Goal: Information Seeking & Learning: Learn about a topic

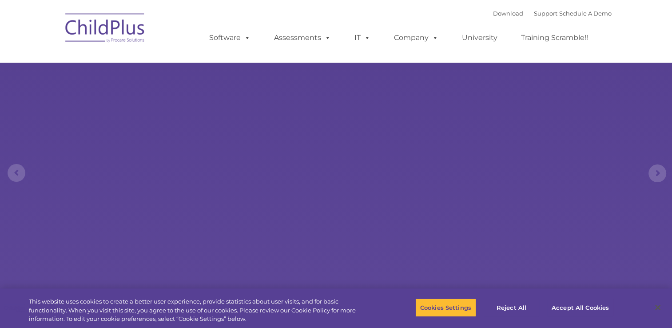
select select "MEDIUM"
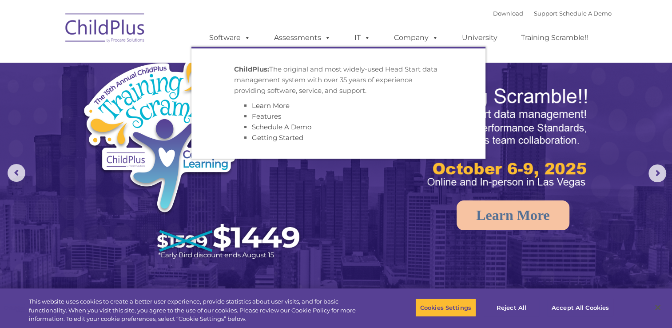
click at [199, 25] on ul "Software ChildPlus: The original and most widely-used Head Start data managemen…" at bounding box center [401, 38] width 420 height 36
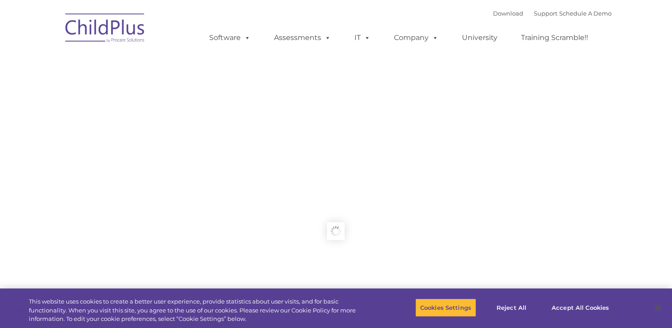
type input ""
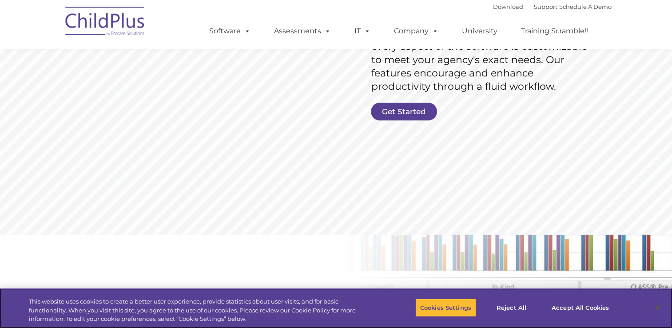
scroll to position [144, 0]
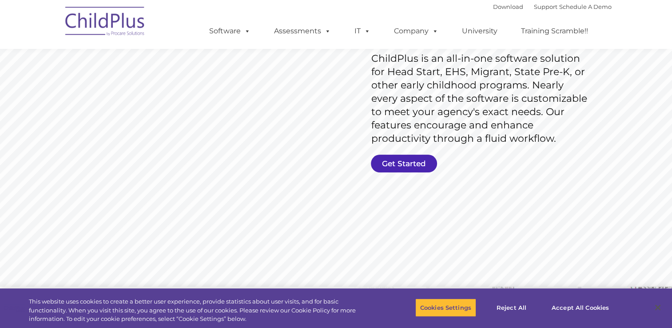
click at [409, 163] on link "Get Started" at bounding box center [404, 164] width 66 height 18
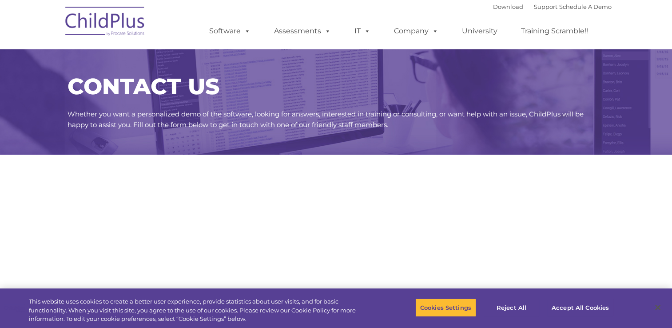
select select "MEDIUM"
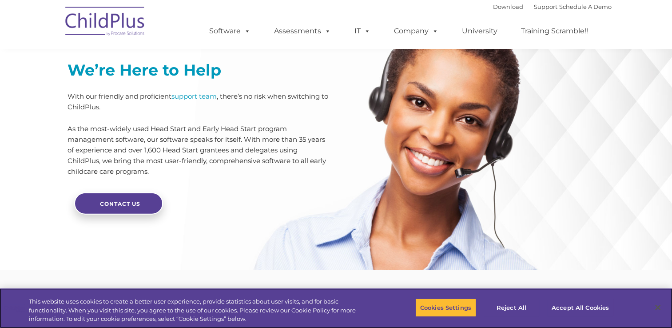
scroll to position [2172, 0]
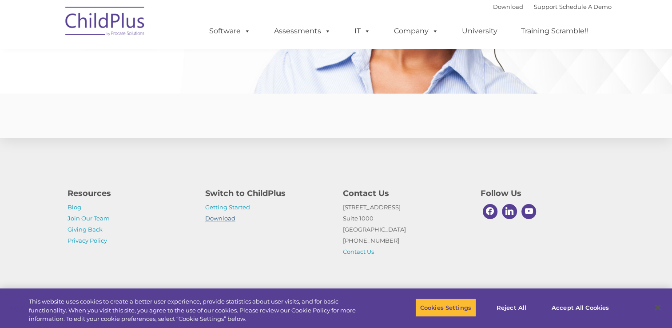
click at [213, 218] on link "Download" at bounding box center [220, 217] width 30 height 7
